Goal: Transaction & Acquisition: Purchase product/service

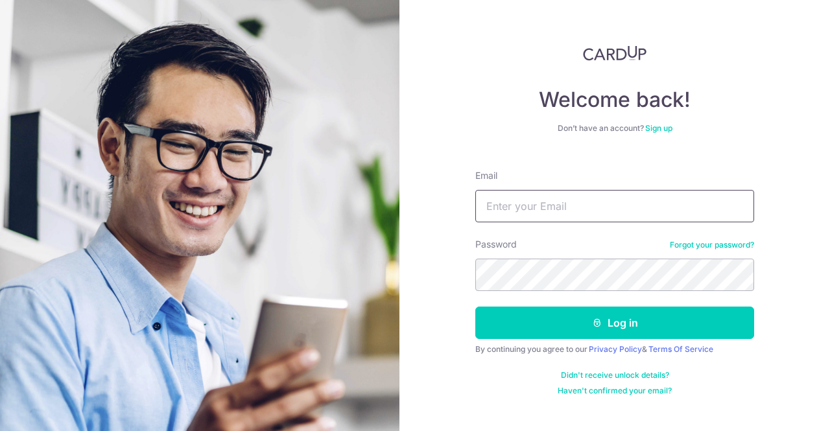
type input "nicole.sia@gmail.com"
click at [429, 283] on div "Welcome back! Don’t have an account? Sign up Email nicole.sia@gmail.com Passwor…" at bounding box center [615, 215] width 431 height 431
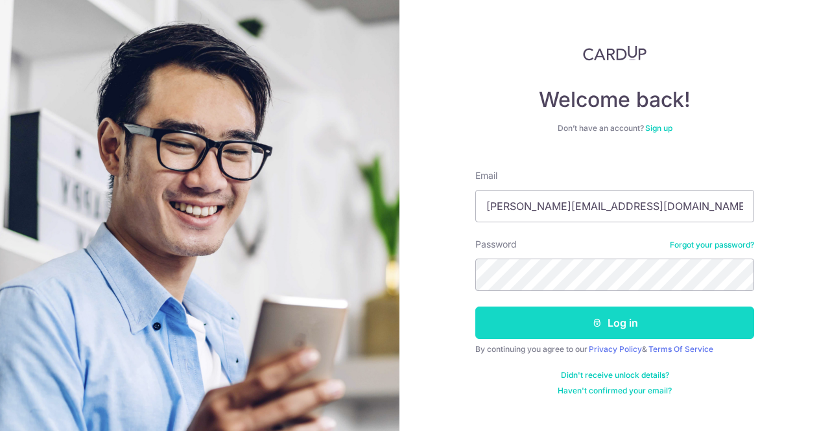
click at [564, 330] on button "Log in" at bounding box center [614, 323] width 279 height 32
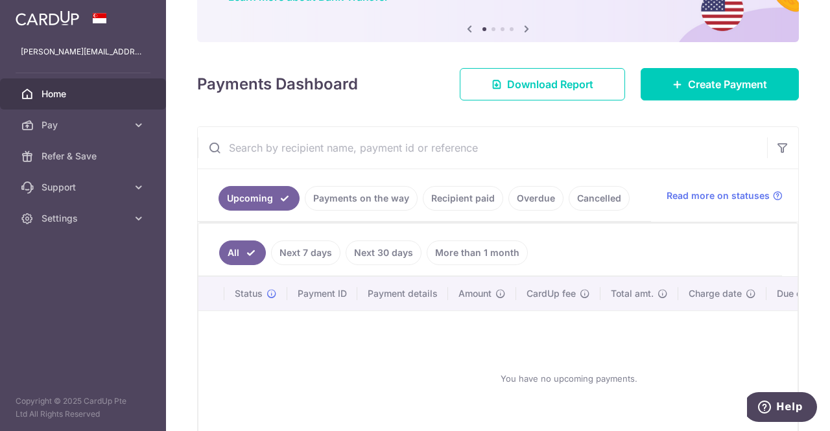
scroll to position [125, 0]
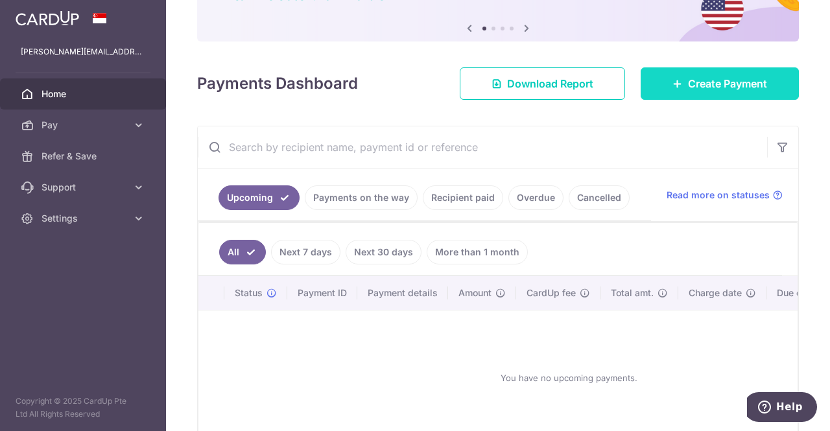
click at [688, 85] on span "Create Payment" at bounding box center [727, 84] width 79 height 16
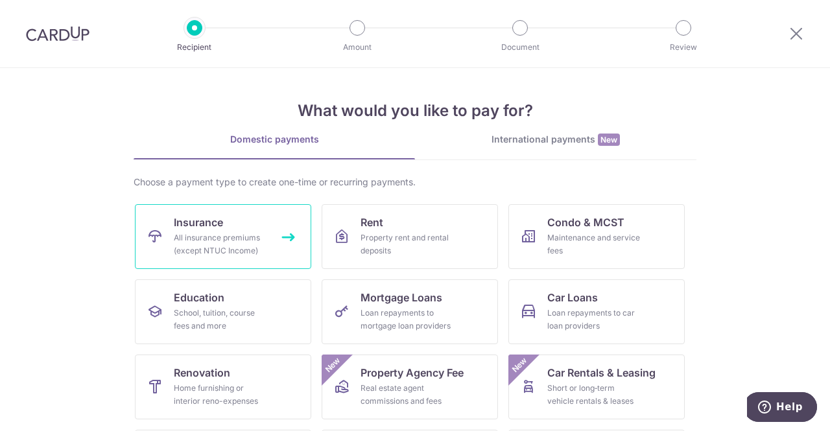
scroll to position [42, 0]
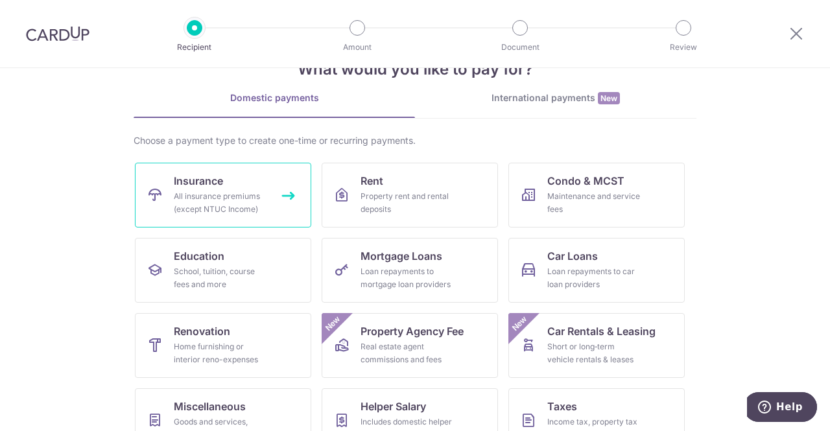
click at [224, 188] on link "Insurance All insurance premiums (except NTUC Income)" at bounding box center [223, 195] width 176 height 65
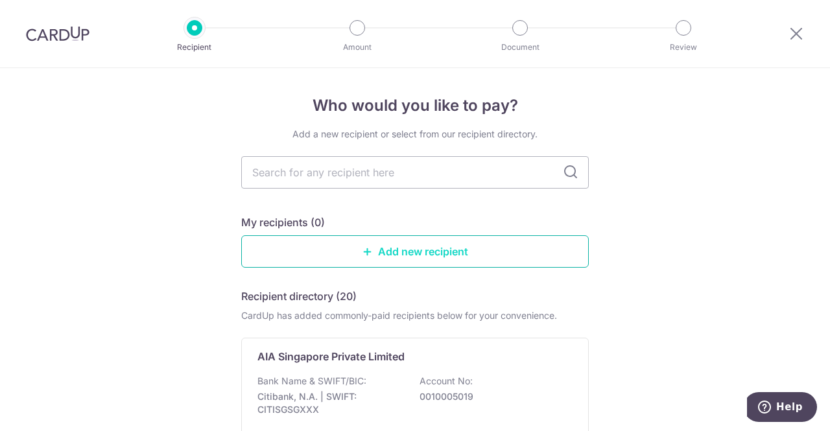
click at [366, 260] on link "Add new recipient" at bounding box center [415, 251] width 348 height 32
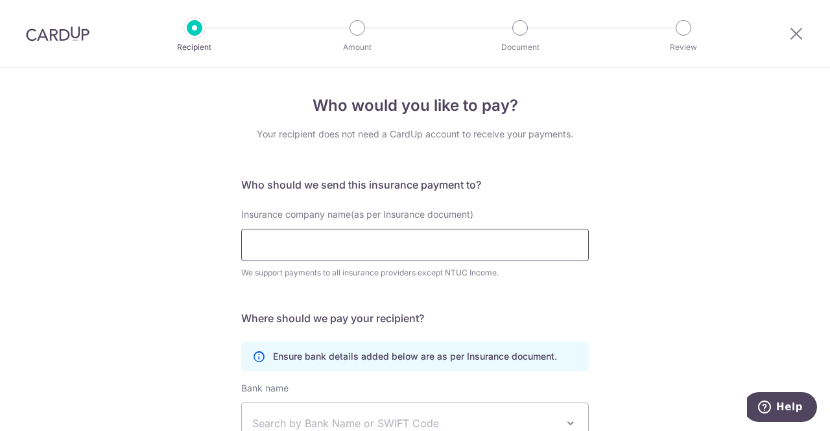
click at [311, 241] on input "Insurance company name(as per Insurance document)" at bounding box center [415, 245] width 348 height 32
paste input "L550752251"
type input "L550752251"
paste input "L550752251"
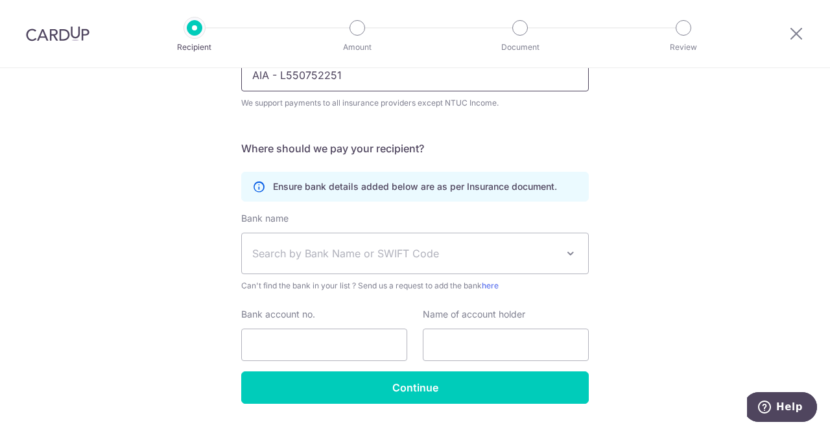
scroll to position [170, 0]
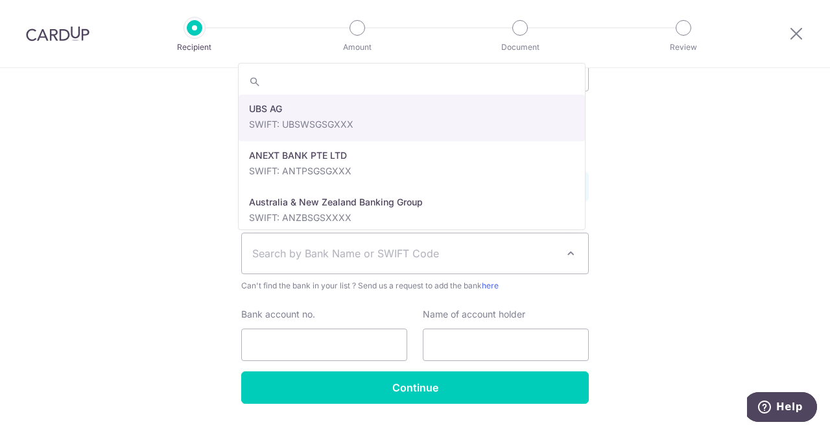
click at [319, 260] on span "Search by Bank Name or SWIFT Code" at bounding box center [404, 254] width 305 height 16
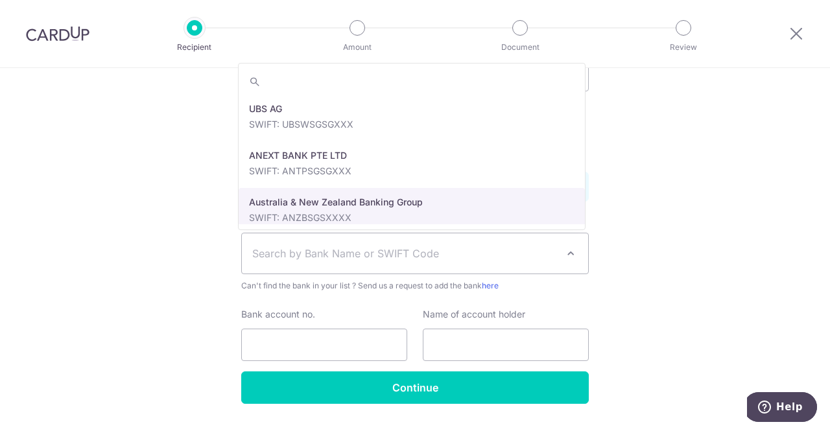
click at [120, 247] on div "Who would you like to pay? Your recipient does not need a CardUp account to rec…" at bounding box center [415, 181] width 830 height 567
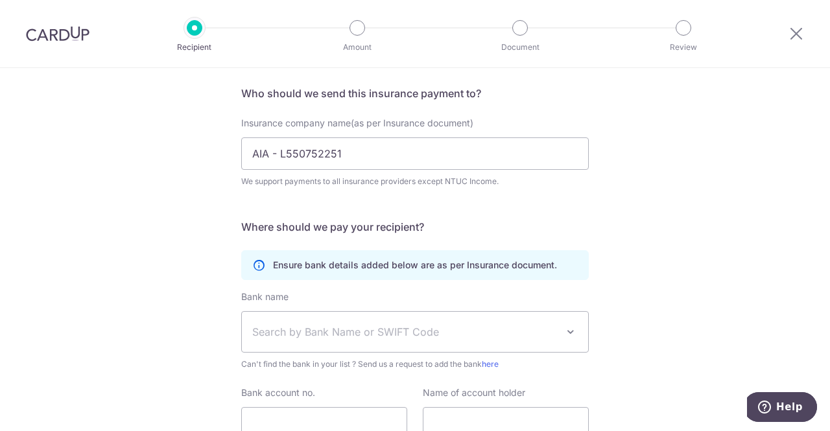
scroll to position [92, 0]
drag, startPoint x: 280, startPoint y: 151, endPoint x: 147, endPoint y: 118, distance: 137.6
click at [147, 118] on div "Who would you like to pay? Your recipient does not need a CardUp account to rec…" at bounding box center [415, 259] width 830 height 567
paste input "Singapore Private Limited"
type input "AIA Singapore Private Limited"
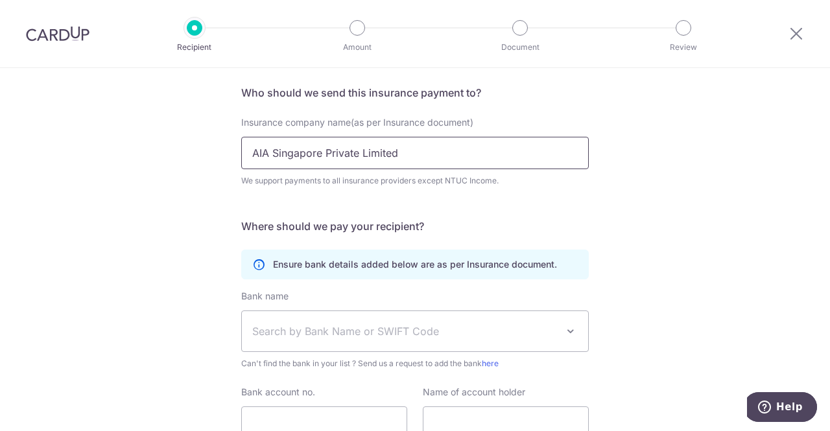
click button "Submit Request" at bounding box center [0, 0] width 0 height 0
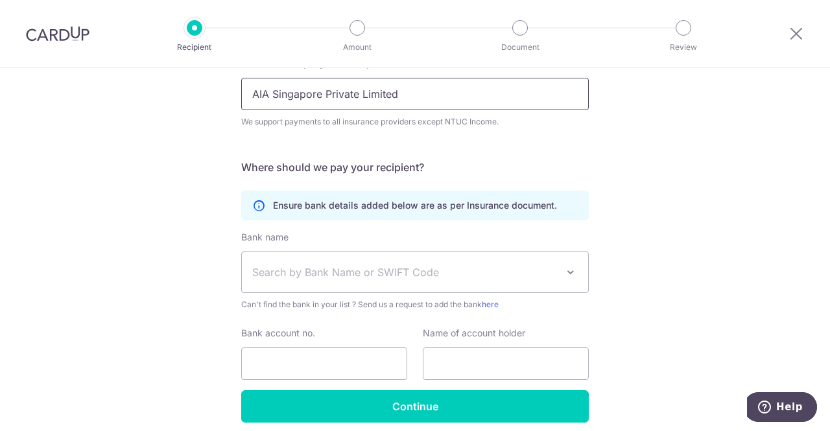
scroll to position [150, 0]
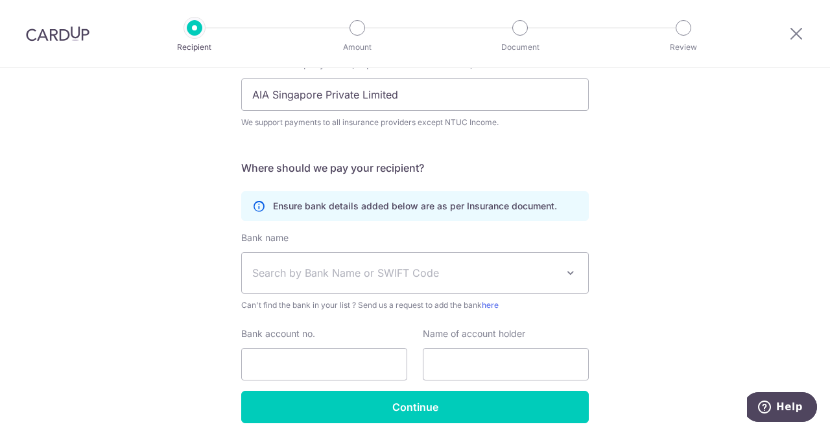
click at [291, 281] on span "Search by Bank Name or SWIFT Code" at bounding box center [415, 273] width 346 height 40
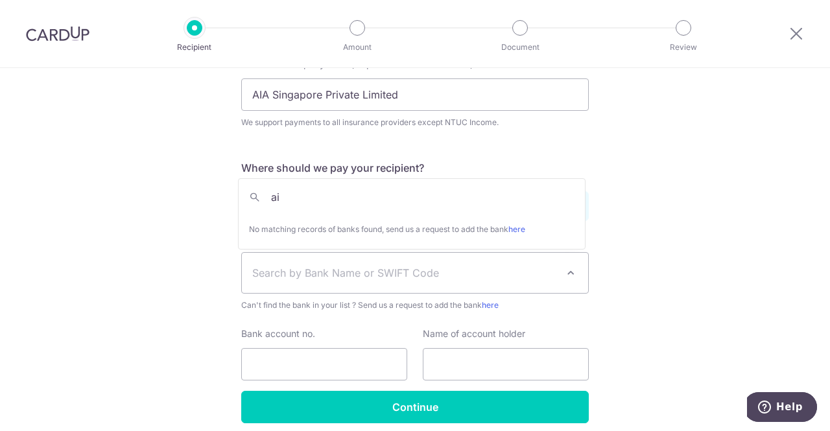
type input "a"
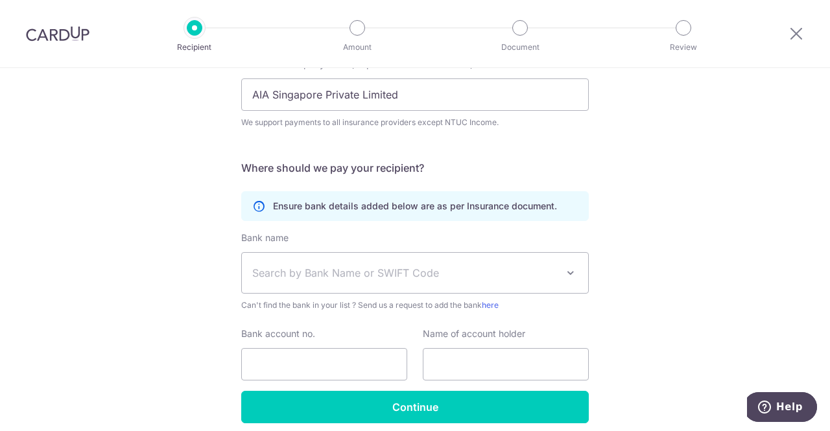
click at [281, 281] on span "Search by Bank Name or SWIFT Code" at bounding box center [415, 273] width 346 height 40
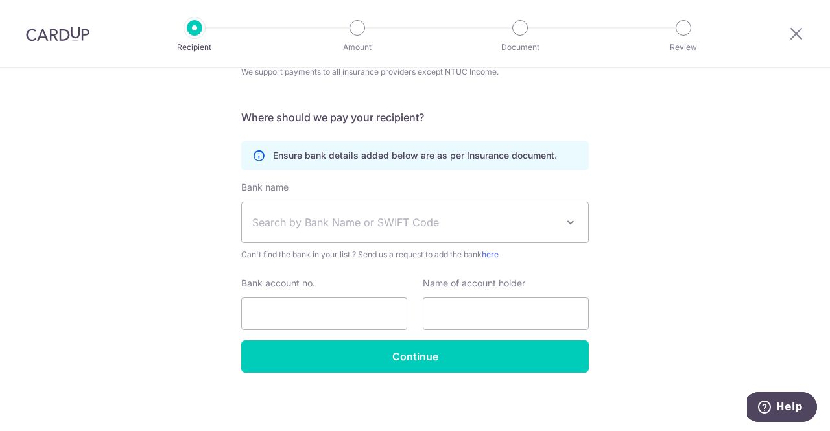
scroll to position [202, 0]
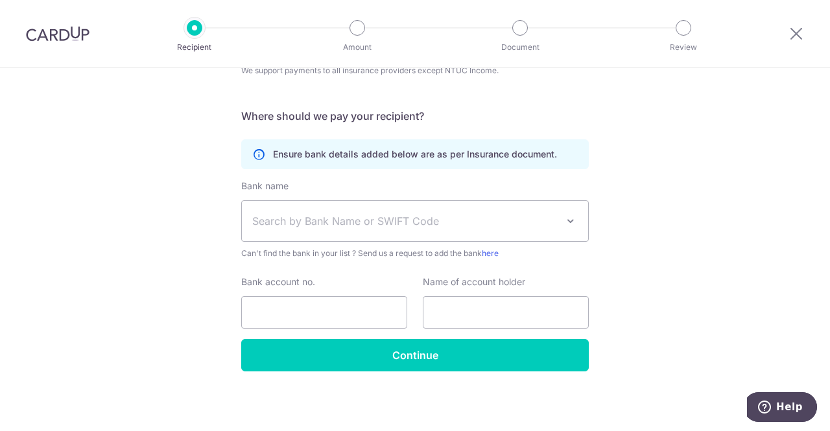
click at [286, 221] on span "Search by Bank Name or SWIFT Code" at bounding box center [404, 221] width 305 height 16
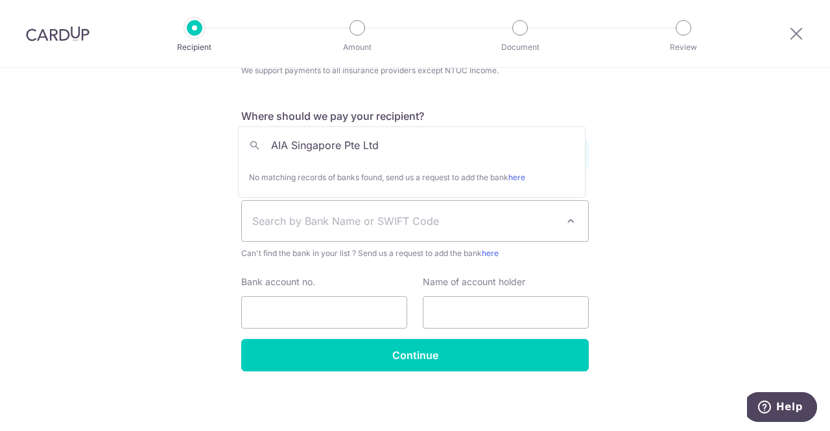
click at [289, 144] on input "AIA Singapore Pte Ltd" at bounding box center [412, 145] width 346 height 26
click at [312, 222] on span "Search by Bank Name or SWIFT Code" at bounding box center [404, 221] width 305 height 16
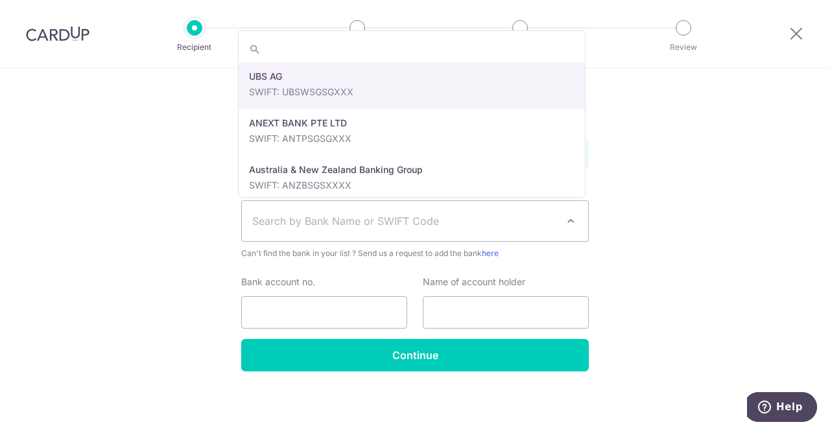
click at [334, 225] on span "Search by Bank Name or SWIFT Code" at bounding box center [404, 221] width 305 height 16
type input "Citibank"
select select "23731"
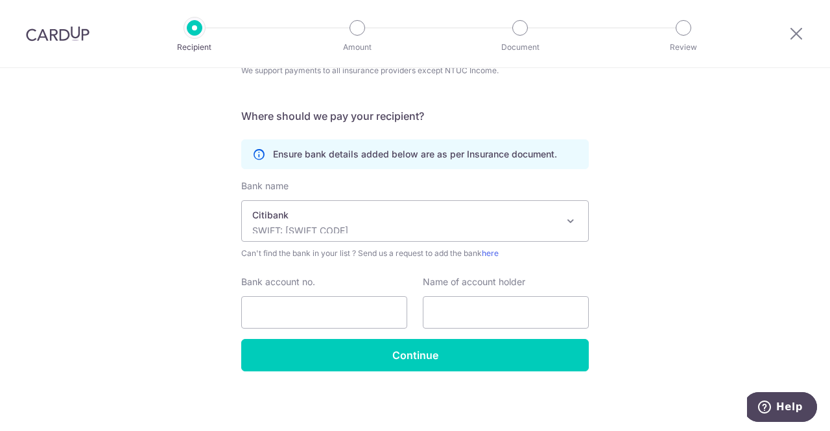
click at [333, 328] on div "Bank name Select Bank UBS AG ANEXT BANK PTE LTD Australia & New Zealand Banking…" at bounding box center [415, 260] width 348 height 160
click at [333, 311] on input "Bank account no." at bounding box center [324, 312] width 166 height 32
paste input "001-0005-019"
type input "001-0005-019"
click at [449, 311] on input "text" at bounding box center [506, 312] width 166 height 32
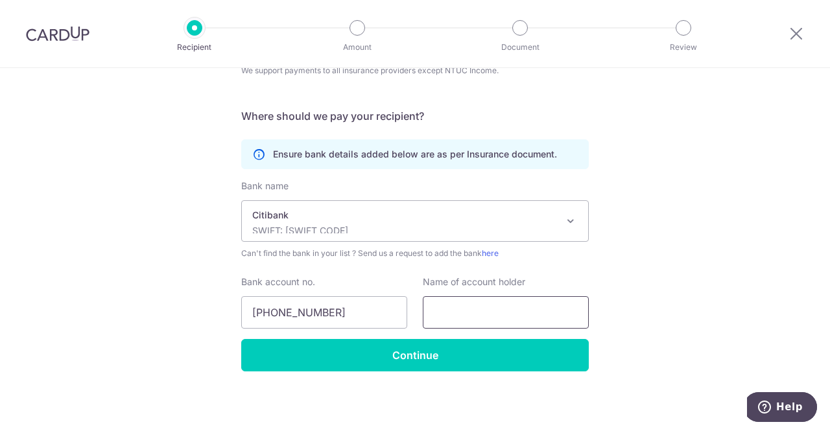
paste input "AIA Singapore Pte Ltd"
type input "AIA Singapore Pte Ltd"
click at [244, 87] on div "Insurance company name(as per Insurance document) AIA Singapore Private Limited…" at bounding box center [414, 49] width 363 height 87
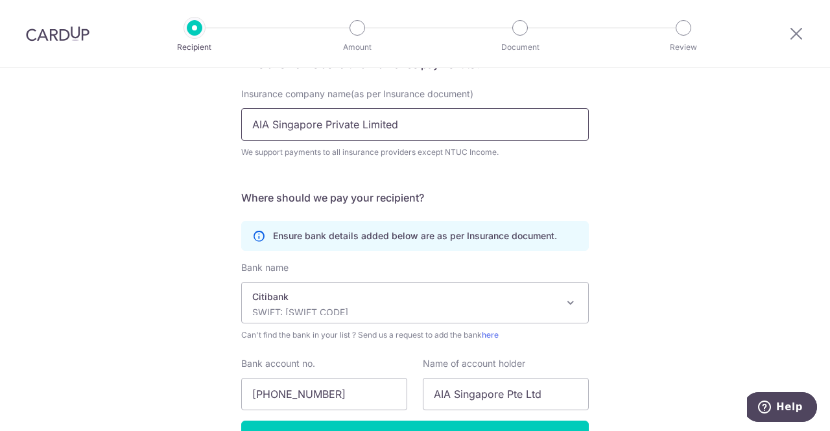
click at [364, 120] on input "AIA Singapore Private Limited" at bounding box center [415, 124] width 348 height 32
drag, startPoint x: 463, startPoint y: 384, endPoint x: 444, endPoint y: 400, distance: 25.3
click at [444, 400] on input "AIA Singapore Pte Ltd" at bounding box center [506, 394] width 166 height 32
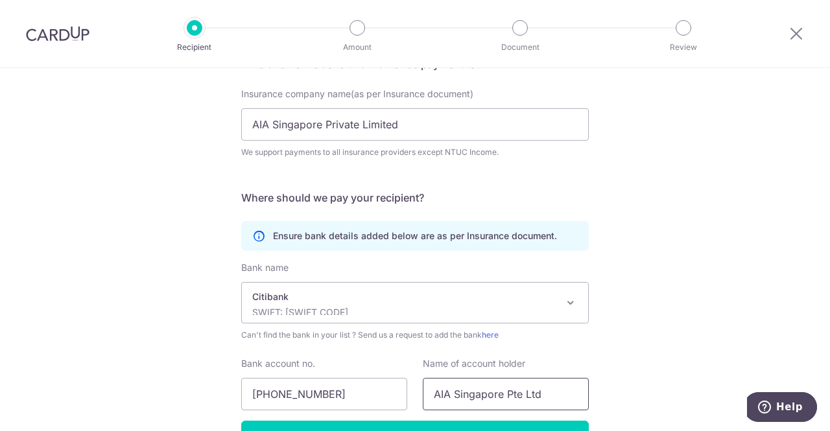
click at [444, 400] on input "AIA Singapore Pte Ltd" at bounding box center [506, 394] width 166 height 32
drag, startPoint x: 350, startPoint y: 398, endPoint x: 126, endPoint y: 383, distance: 224.2
click at [126, 383] on div "Who would you like to pay? Your recipient does not need a CardUp account to rec…" at bounding box center [415, 230] width 830 height 567
click at [274, 281] on div "Bank name Select Bank UBS AG ANEXT BANK PTE LTD Australia & New Zealand Banking…" at bounding box center [415, 301] width 348 height 80
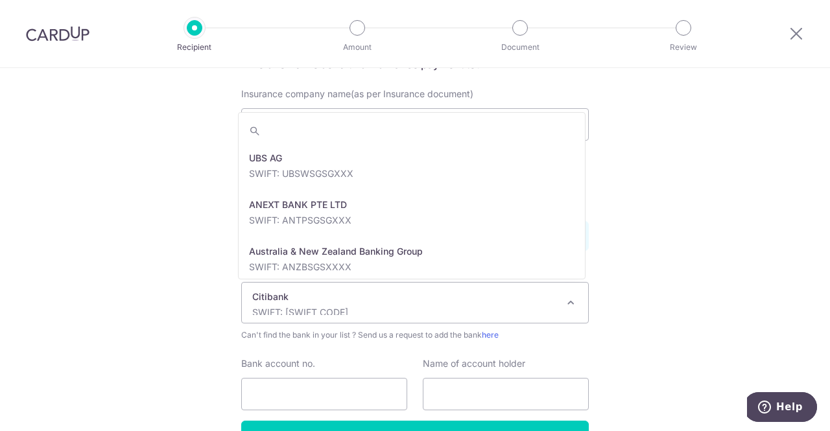
click at [275, 292] on p "Citibank" at bounding box center [404, 297] width 305 height 13
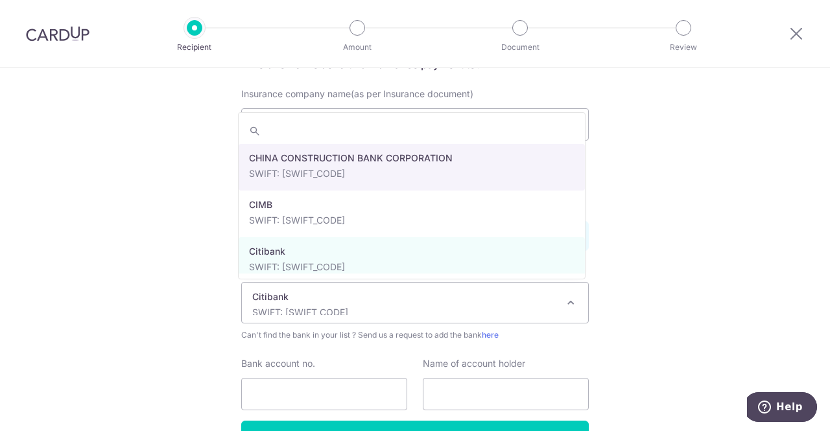
click at [278, 134] on input "search" at bounding box center [412, 131] width 346 height 26
select select "23332"
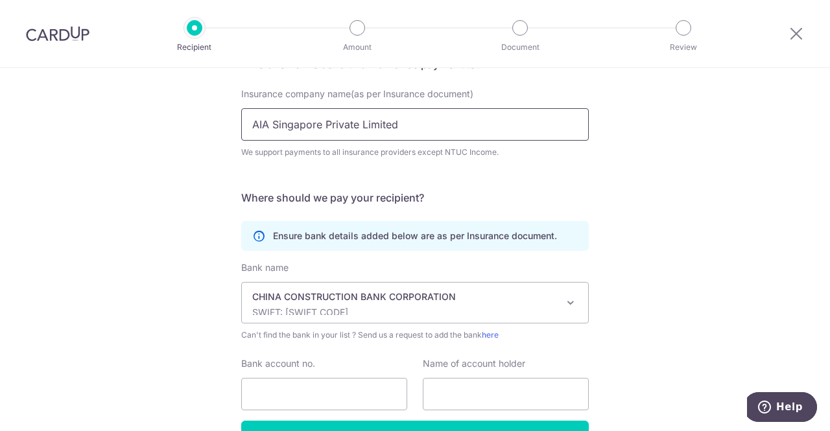
click at [380, 112] on input "AIA Singapore Private Limited" at bounding box center [415, 124] width 348 height 32
drag, startPoint x: 414, startPoint y: 118, endPoint x: 18, endPoint y: 42, distance: 403.5
click at [18, 42] on div "Recipient Amount Document Review Who would you like to pay? Your recipient does…" at bounding box center [415, 215] width 830 height 431
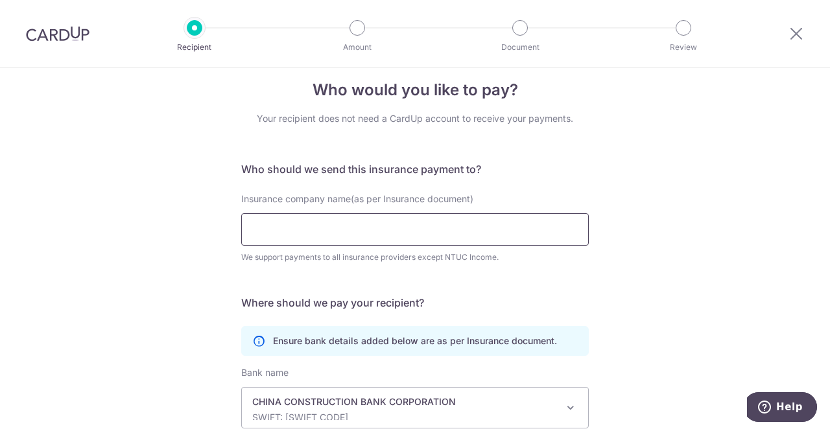
paste input "AIA Singapore Pte Ltd"
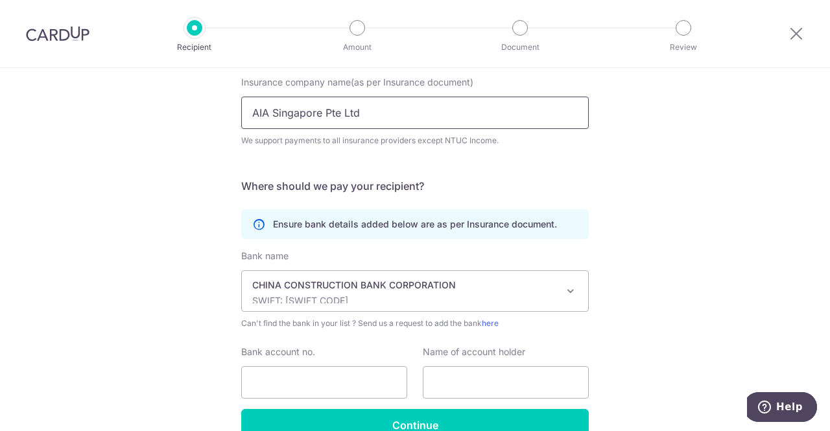
type input "AIA Singapore Pte Ltd"
click button "Submit Request" at bounding box center [0, 0] width 0 height 0
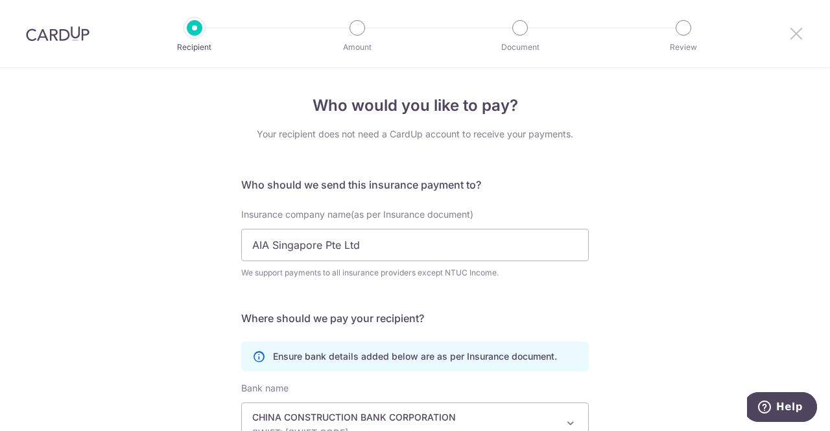
click at [793, 38] on icon at bounding box center [797, 33] width 16 height 16
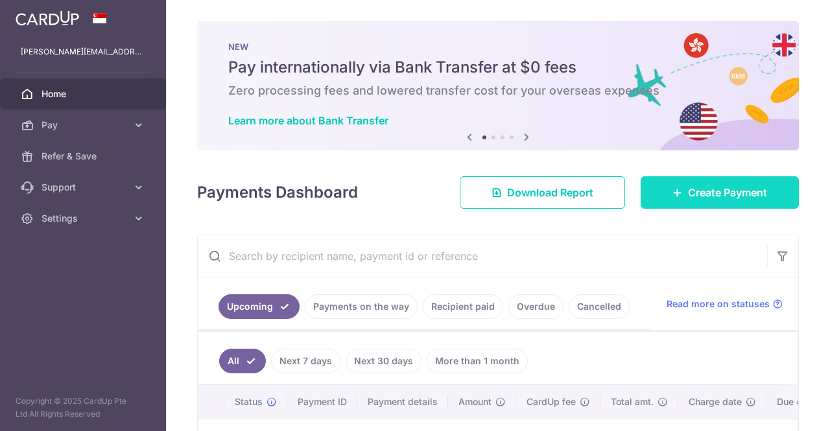
click at [672, 180] on link "Create Payment" at bounding box center [720, 192] width 158 height 32
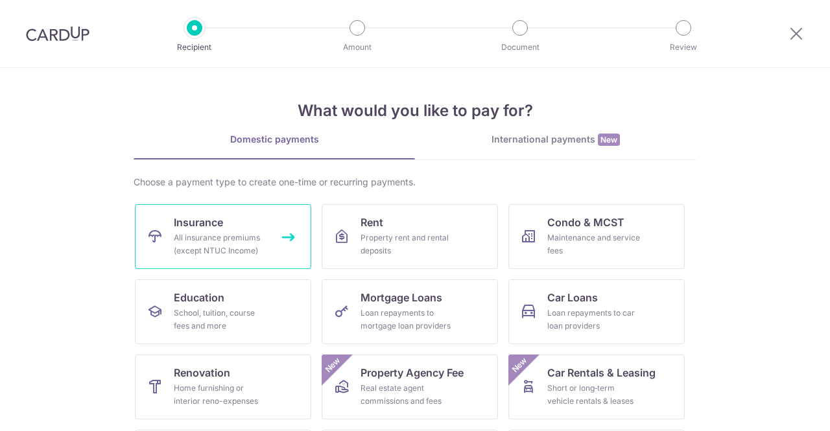
click at [258, 263] on link "Insurance All insurance premiums (except NTUC Income)" at bounding box center [223, 236] width 176 height 65
click at [230, 244] on div "All insurance premiums (except NTUC Income)" at bounding box center [220, 245] width 93 height 26
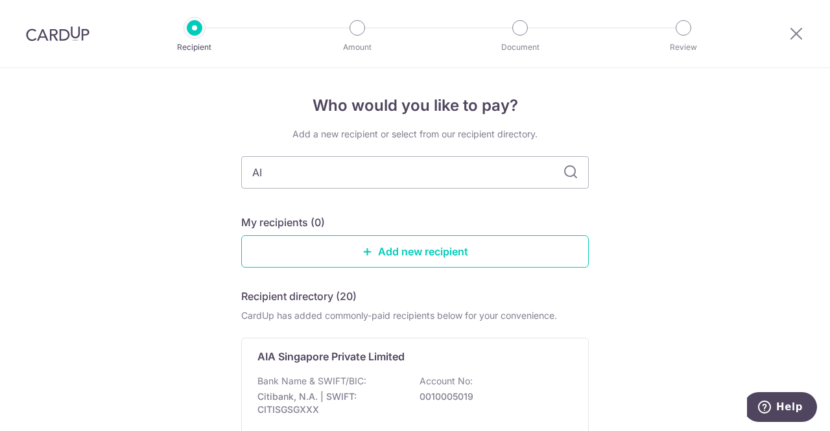
type input "AIA"
drag, startPoint x: 165, startPoint y: 171, endPoint x: 8, endPoint y: 154, distance: 157.8
click at [8, 154] on div "Who would you like to pay? Add a new recipient or select from our recipient dir…" at bounding box center [415, 319] width 830 height 503
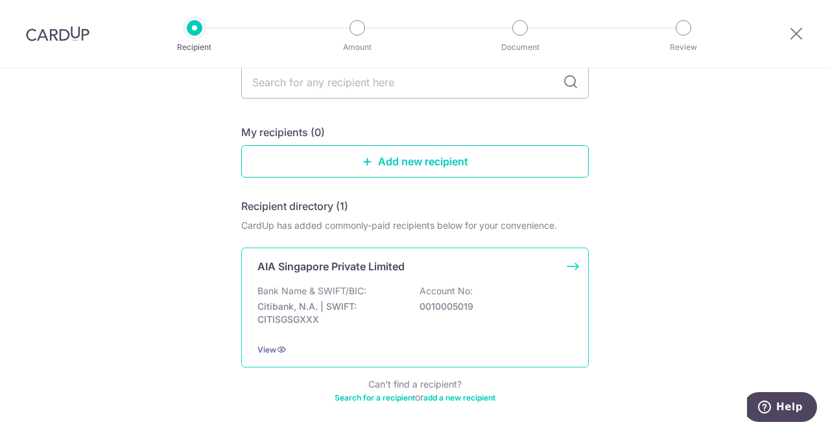
click at [379, 259] on p "AIA Singapore Private Limited" at bounding box center [330, 267] width 147 height 16
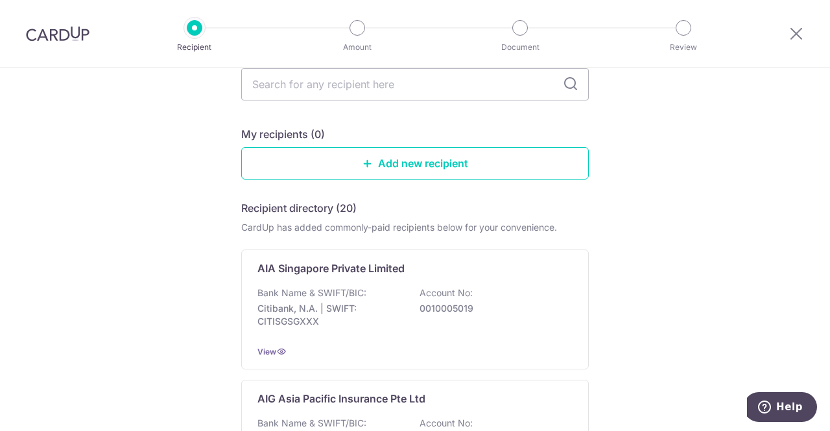
scroll to position [153, 0]
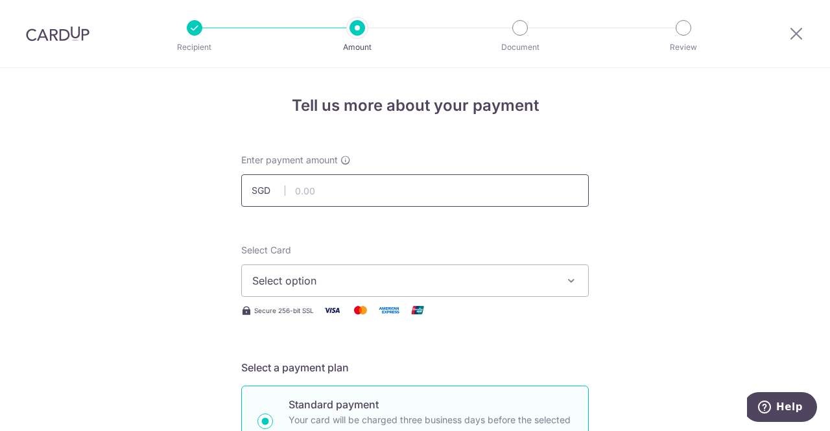
click at [310, 174] on input "text" at bounding box center [415, 190] width 348 height 32
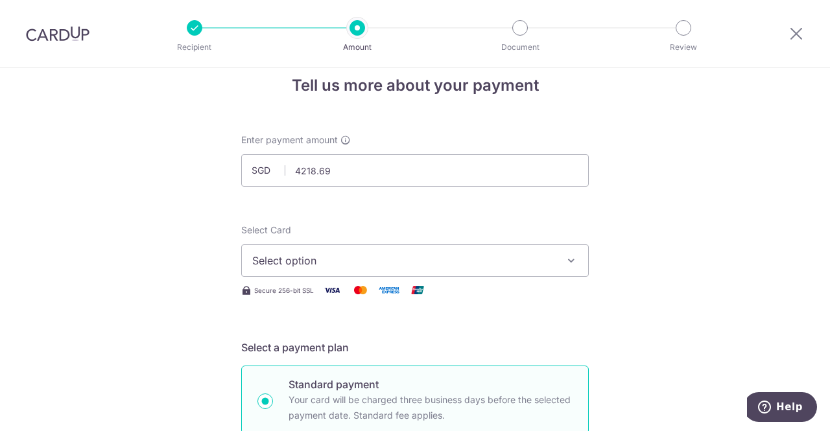
type input "4,218.69"
click at [291, 264] on span "Select option" at bounding box center [403, 261] width 302 height 16
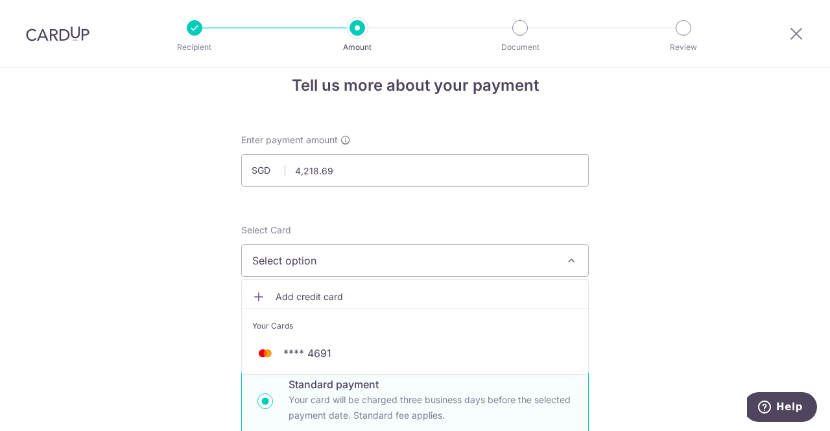
click at [289, 302] on span "Add credit card" at bounding box center [427, 297] width 302 height 13
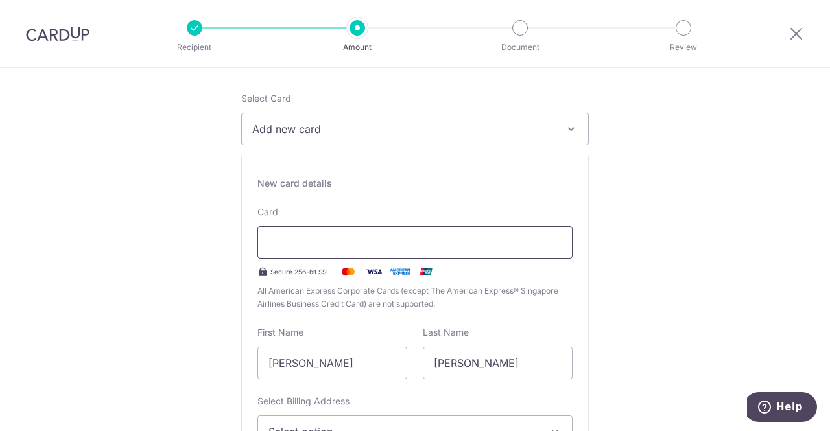
scroll to position [152, 0]
type input "05 / 2026"
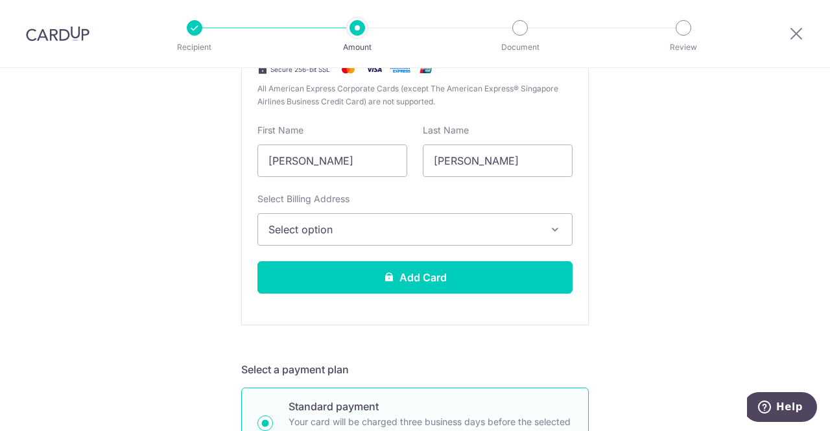
scroll to position [362, 0]
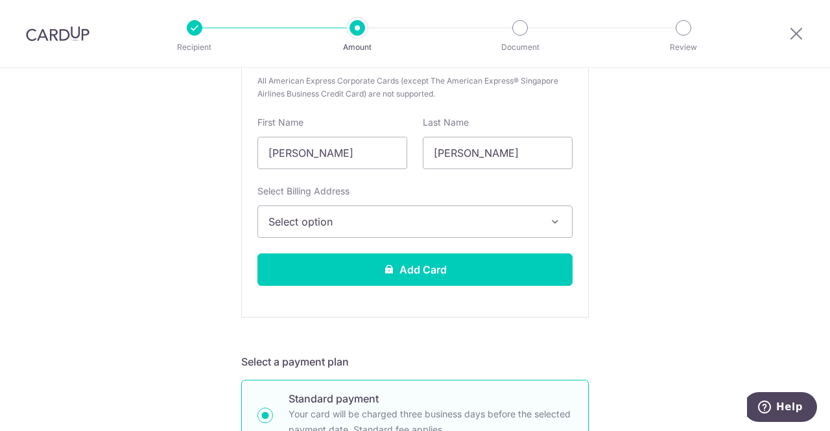
click at [377, 231] on button "Select option" at bounding box center [414, 222] width 315 height 32
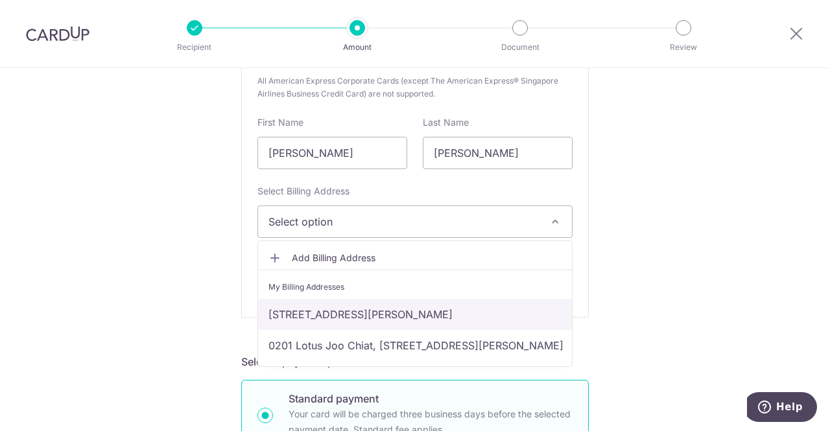
click at [333, 318] on link "39A Lewis Road , Singapore, Singapore-258612" at bounding box center [415, 314] width 314 height 31
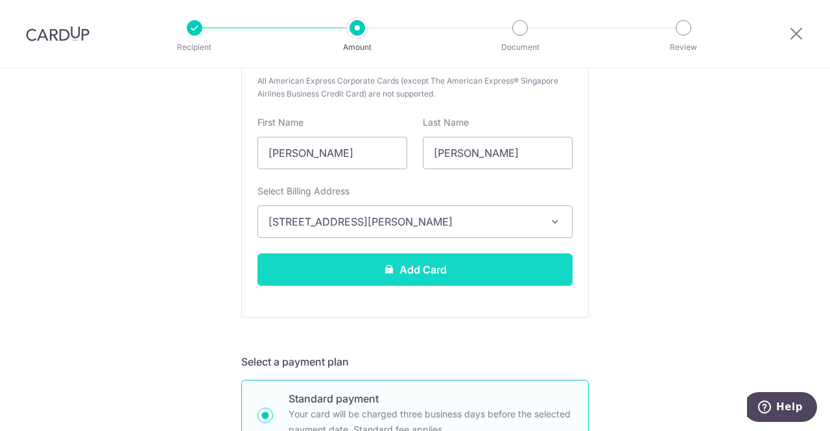
click at [363, 262] on button "Add Card" at bounding box center [414, 270] width 315 height 32
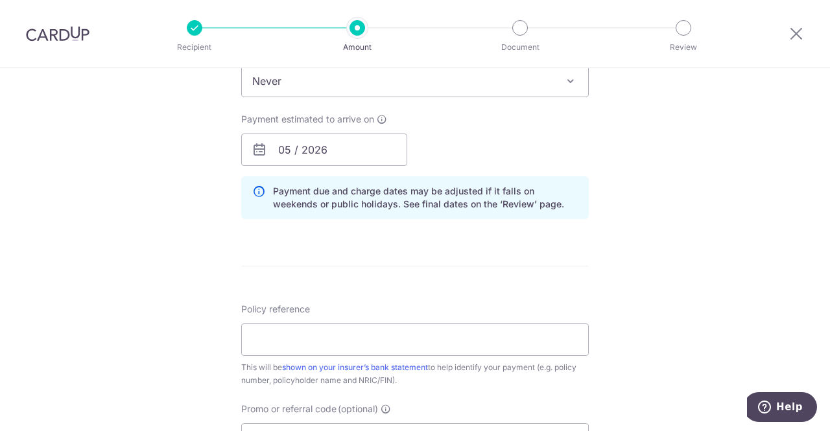
scroll to position [966, 0]
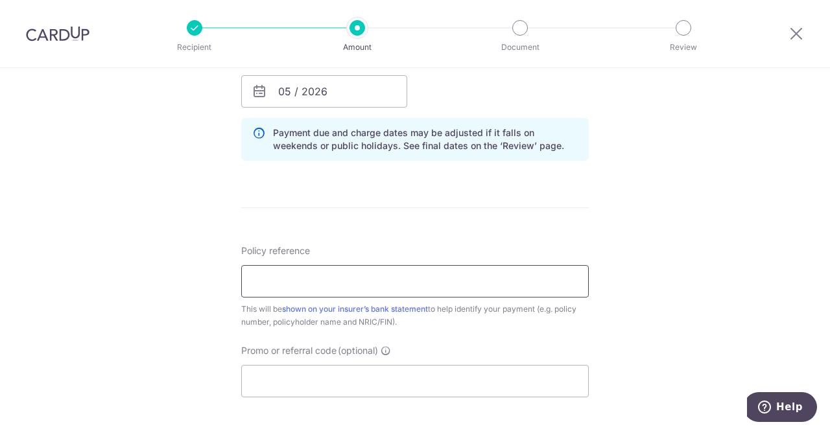
click at [322, 273] on input "Policy reference" at bounding box center [415, 281] width 348 height 32
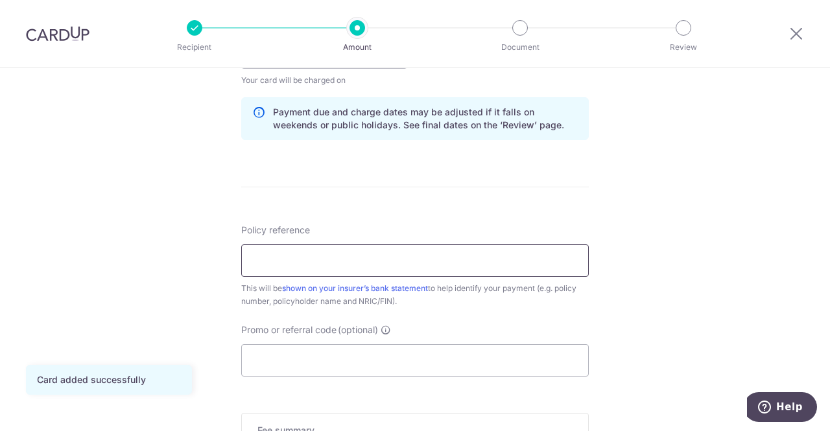
click at [289, 263] on input "Policy reference" at bounding box center [415, 260] width 348 height 32
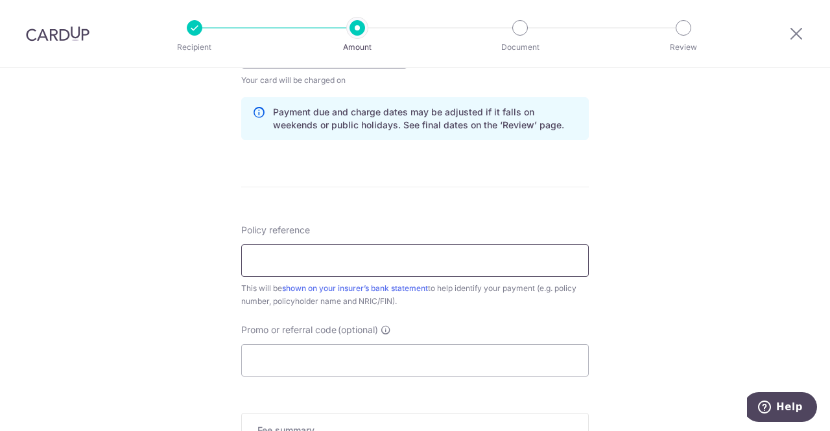
paste input "L550752251"
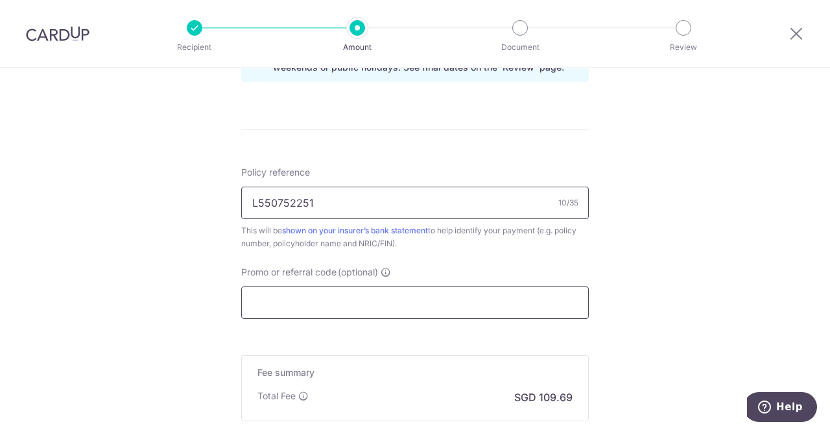
type input "L550752251"
click at [292, 298] on input "Promo or referral code (optional)" at bounding box center [415, 303] width 348 height 32
drag, startPoint x: 236, startPoint y: 267, endPoint x: 442, endPoint y: 273, distance: 206.3
click at [442, 273] on div "Promo or referral code (optional) The discounted fee will be shown on the revie…" at bounding box center [414, 292] width 363 height 53
click at [294, 309] on input "Promo or referral code (optional)" at bounding box center [415, 303] width 348 height 32
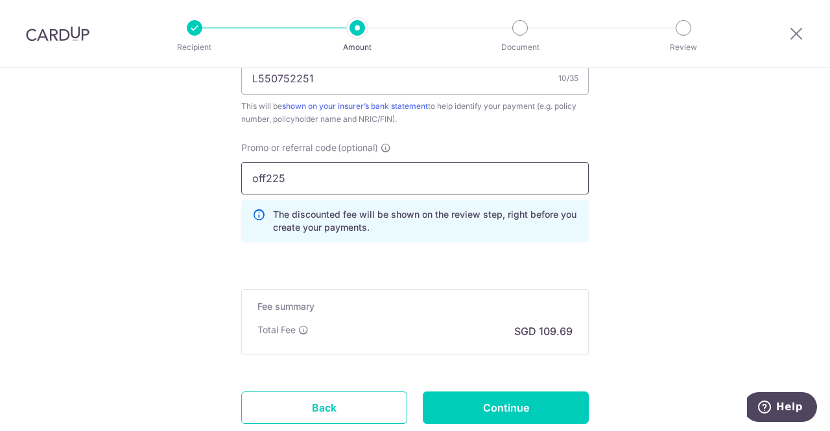
scroll to position [831, 0]
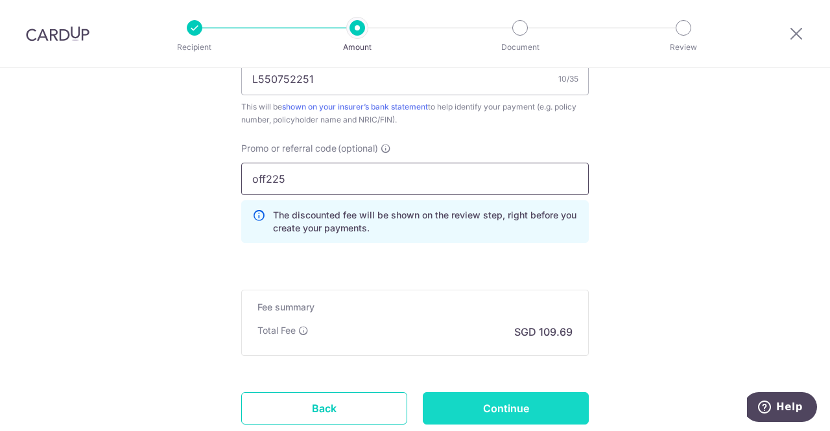
type input "off225"
click at [480, 394] on input "Continue" at bounding box center [506, 408] width 166 height 32
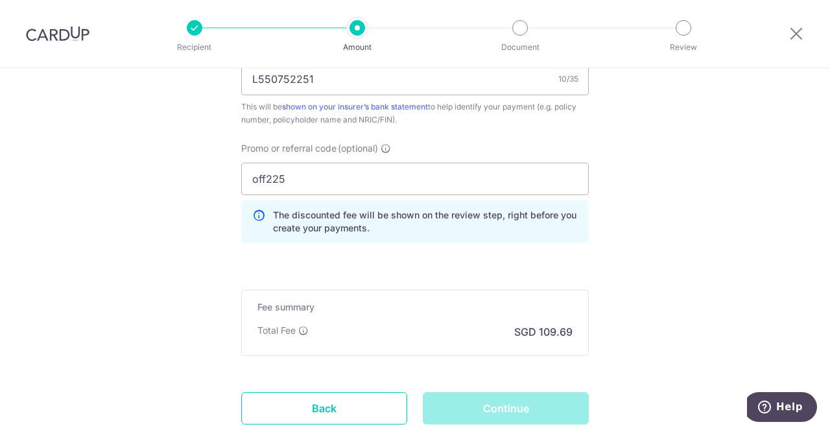
scroll to position [868, 0]
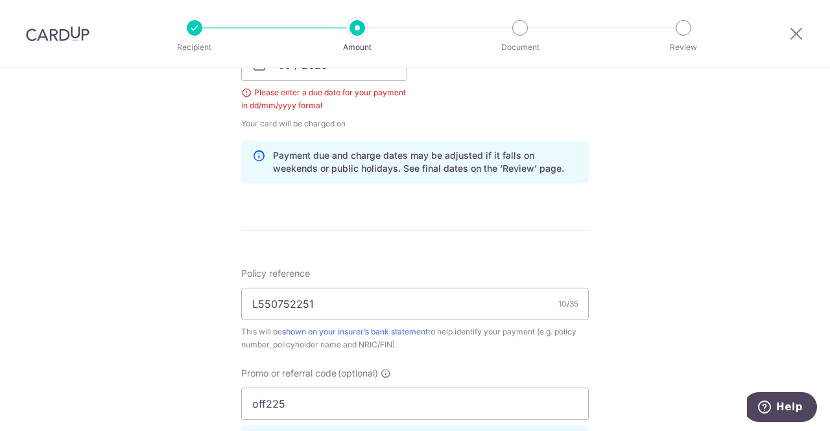
scroll to position [540, 0]
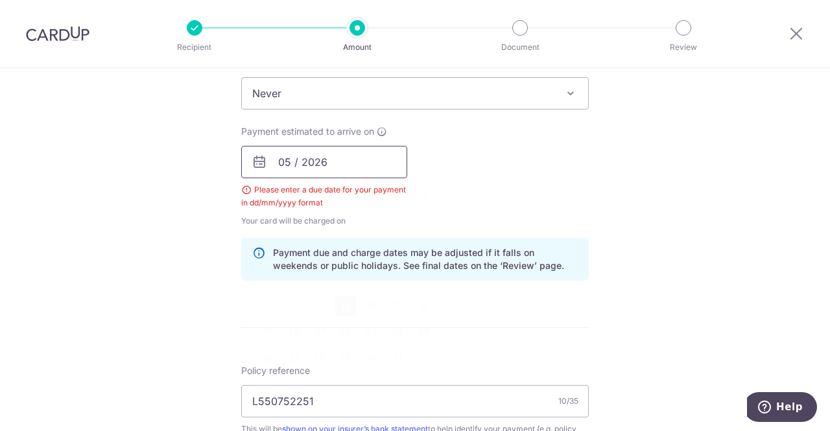
click at [287, 160] on input "05 / 2026" at bounding box center [324, 162] width 166 height 32
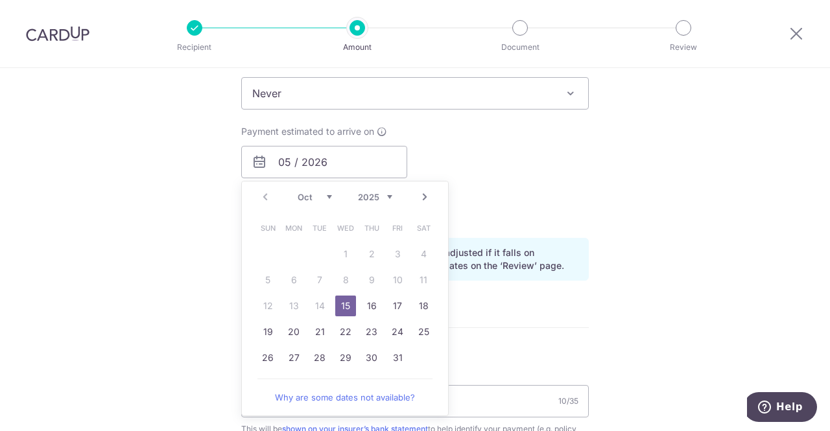
click at [263, 194] on div "Prev Next Oct Nov [DATE] 2026 2027 2028 2029 2030 2031 2032 2033 2034 2035" at bounding box center [345, 197] width 206 height 31
click at [345, 307] on link "15" at bounding box center [345, 306] width 21 height 21
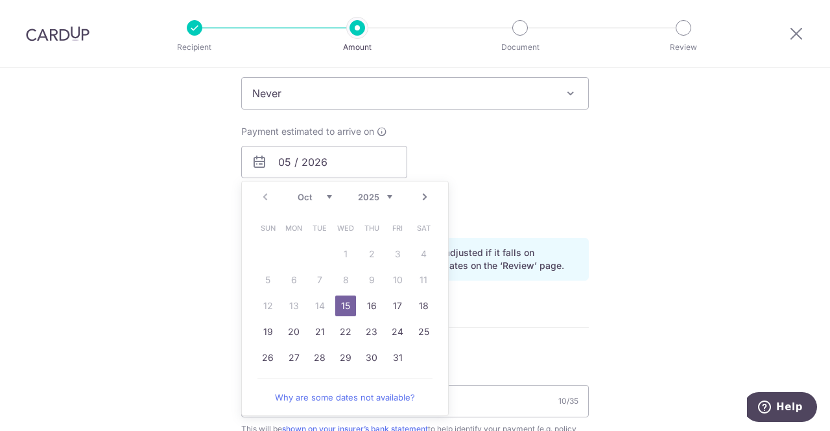
type input "[DATE]"
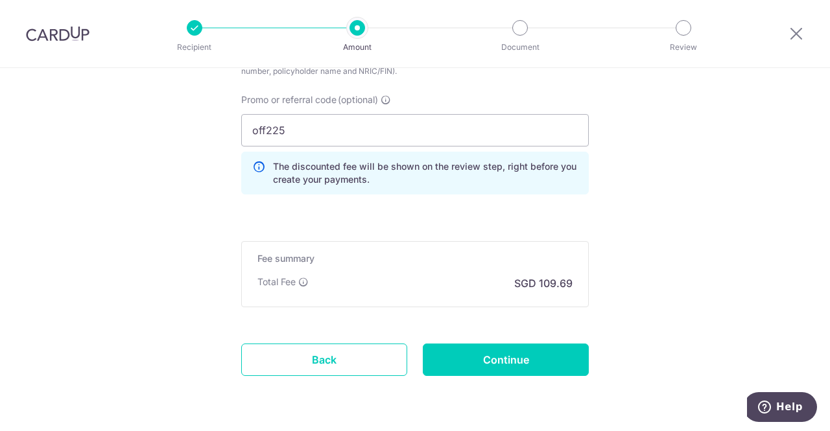
scroll to position [879, 0]
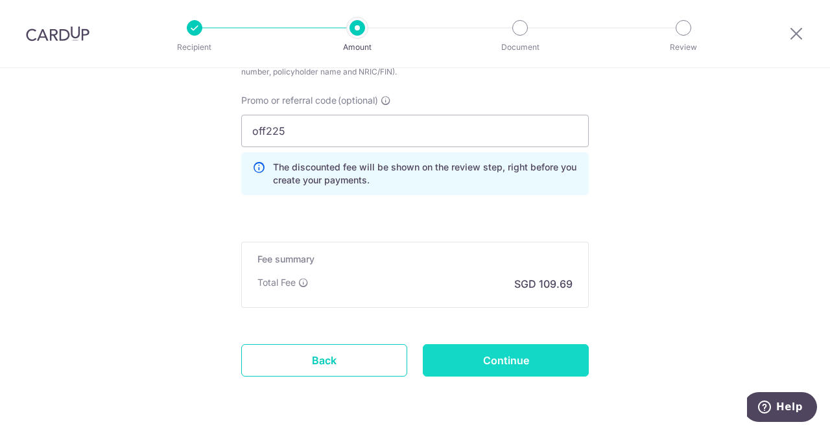
click at [498, 347] on input "Continue" at bounding box center [506, 360] width 166 height 32
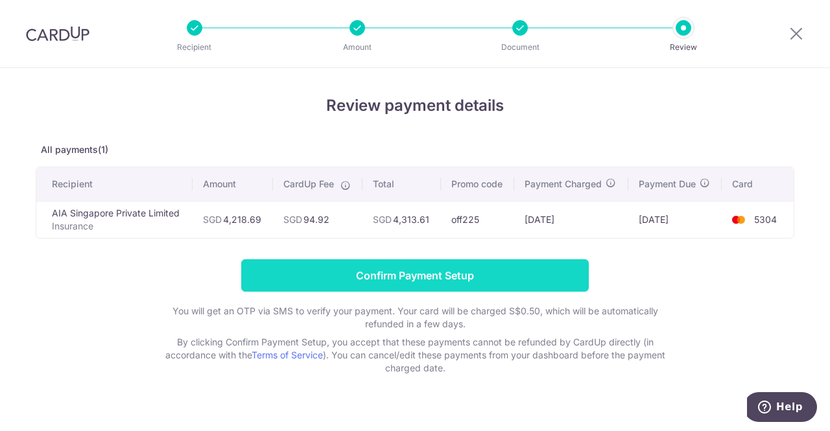
scroll to position [18, 0]
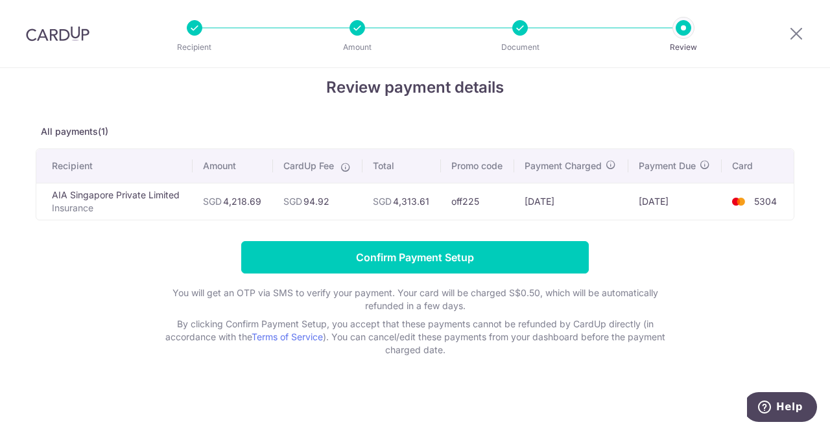
drag, startPoint x: 291, startPoint y: 202, endPoint x: 342, endPoint y: 206, distance: 51.4
click at [342, 206] on td "SGD 94.92" at bounding box center [317, 201] width 89 height 37
drag, startPoint x: 457, startPoint y: 200, endPoint x: 488, endPoint y: 209, distance: 33.1
click at [488, 209] on td "off225" at bounding box center [477, 201] width 73 height 37
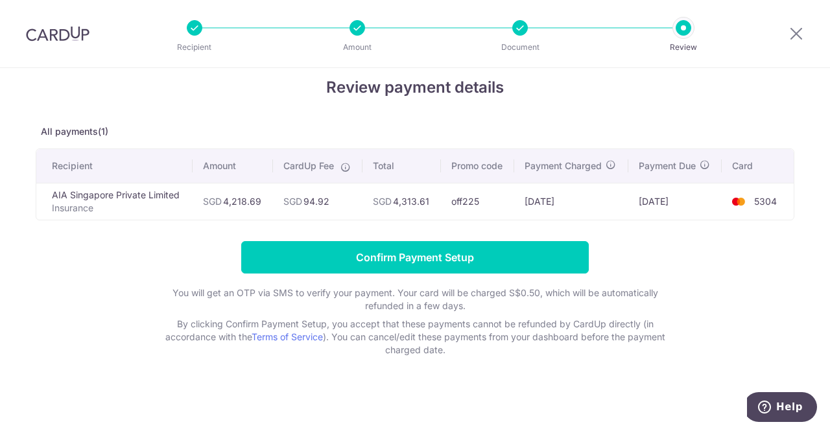
click at [435, 274] on form "Confirm Payment Setup You will get an OTP via SMS to verify your payment. Your …" at bounding box center [415, 298] width 759 height 115
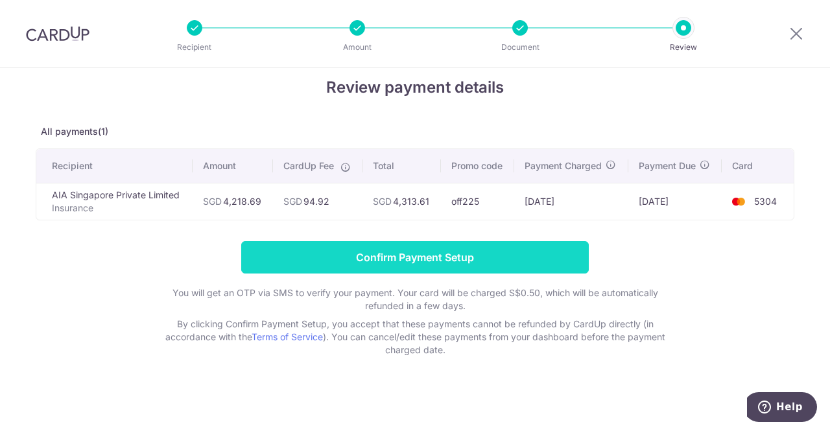
click at [434, 261] on input "Confirm Payment Setup" at bounding box center [415, 257] width 348 height 32
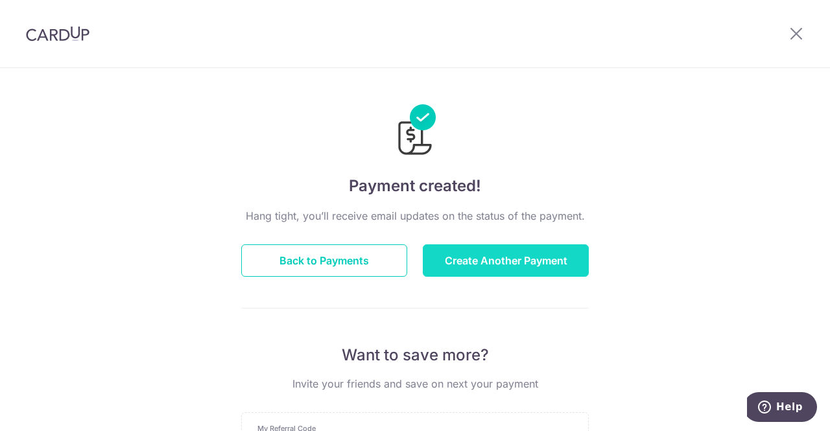
click at [473, 257] on button "Create Another Payment" at bounding box center [506, 260] width 166 height 32
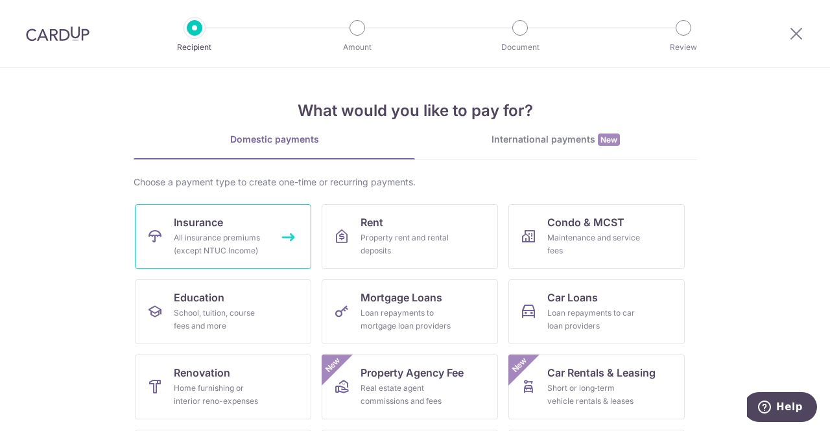
click at [225, 243] on div "All insurance premiums (except NTUC Income)" at bounding box center [220, 245] width 93 height 26
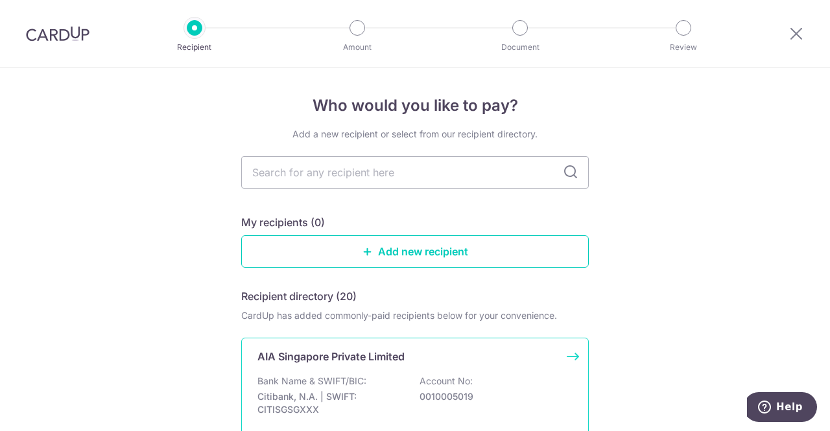
click at [310, 376] on p "Bank Name & SWIFT/BIC:" at bounding box center [311, 381] width 109 height 13
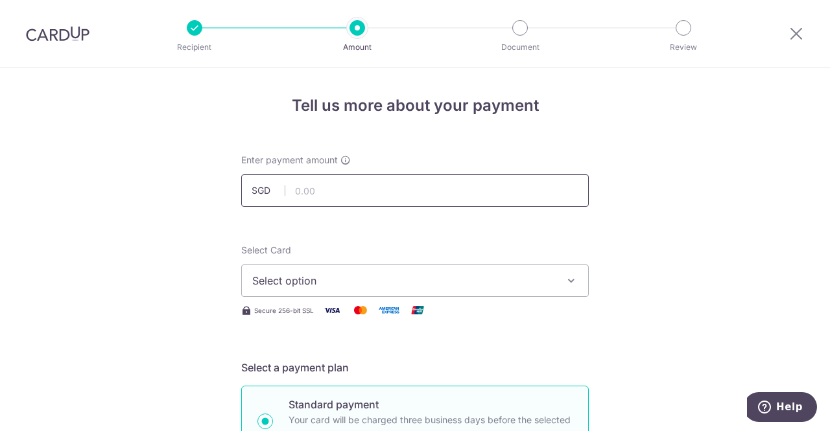
click at [301, 191] on input "text" at bounding box center [415, 190] width 348 height 32
paste input "$1,393.15"
type input "1,393.15"
click at [322, 289] on button "Select option" at bounding box center [415, 281] width 348 height 32
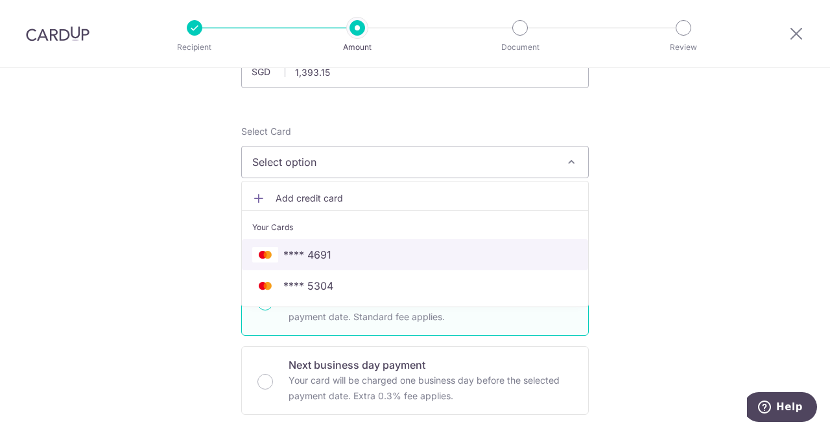
scroll to position [130, 0]
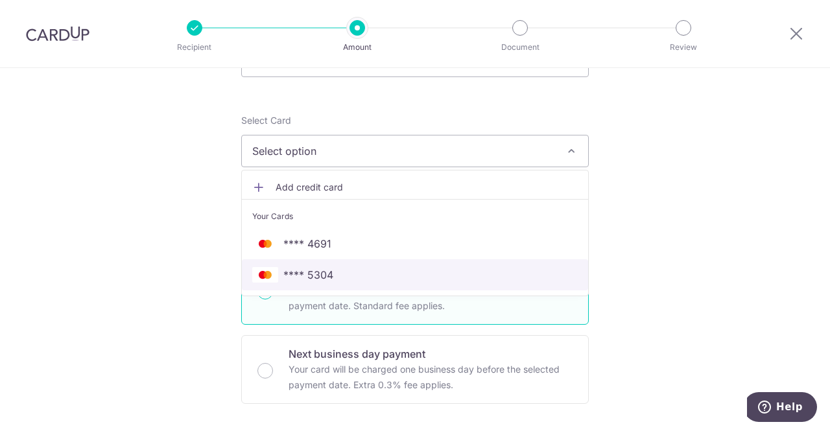
click at [328, 274] on span "**** 5304" at bounding box center [308, 275] width 50 height 16
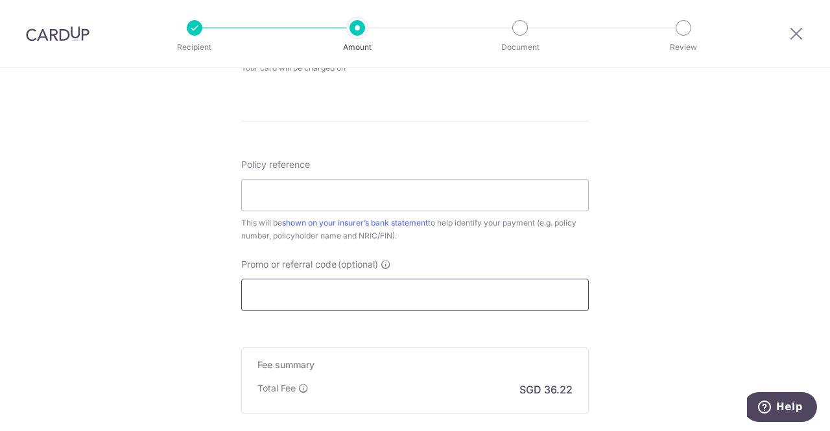
scroll to position [713, 0]
